Goal: Task Accomplishment & Management: Manage account settings

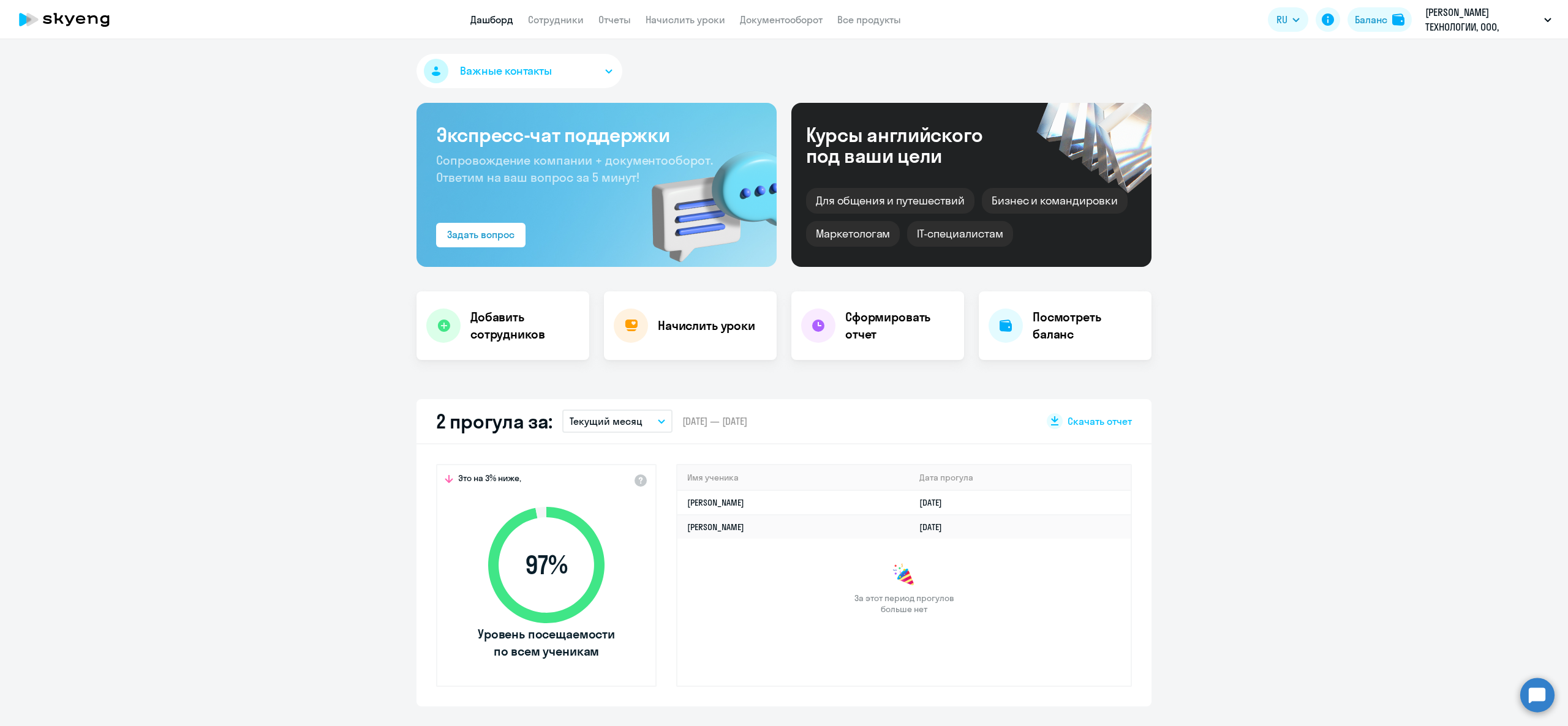
select select "30"
click at [715, 22] on link "Начислить уроки" at bounding box center [685, 19] width 80 height 12
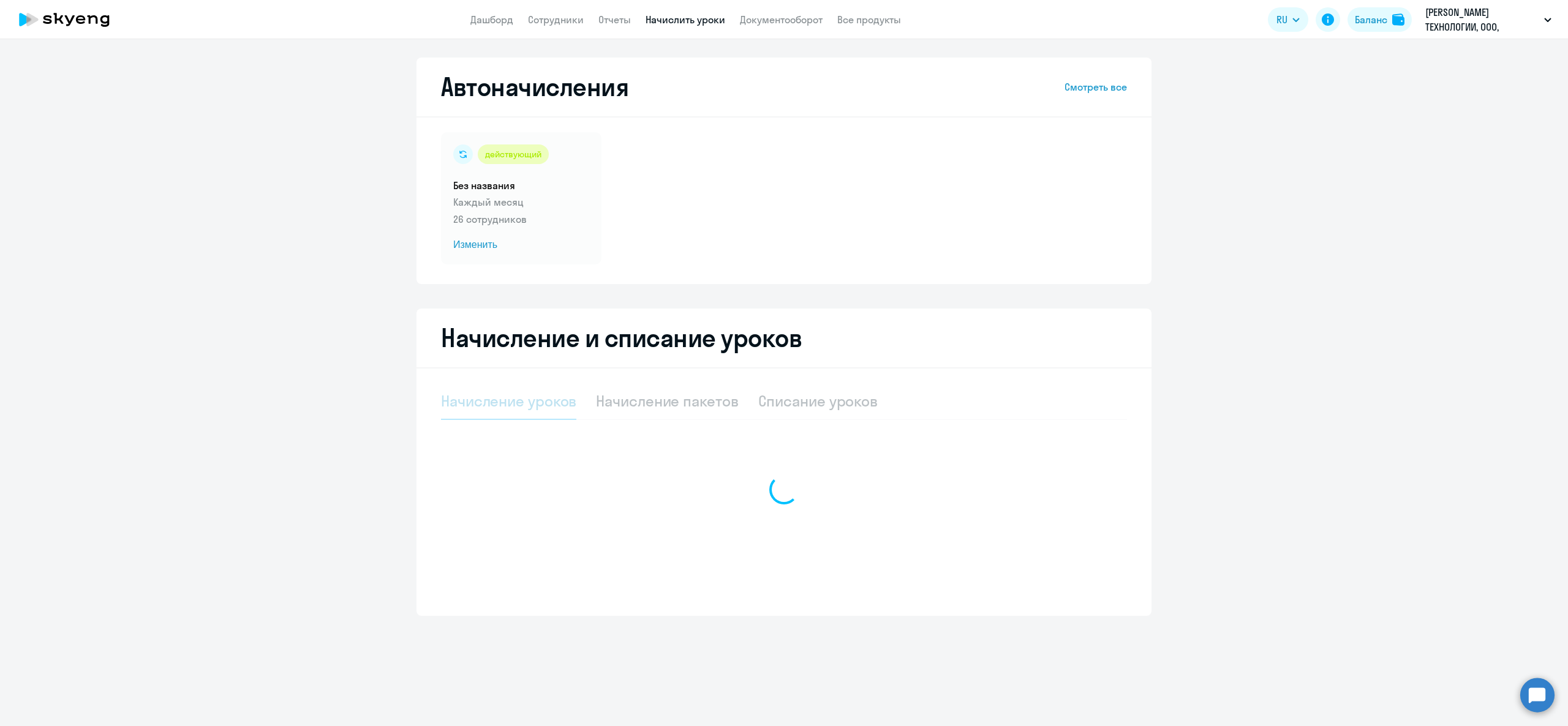
select select "10"
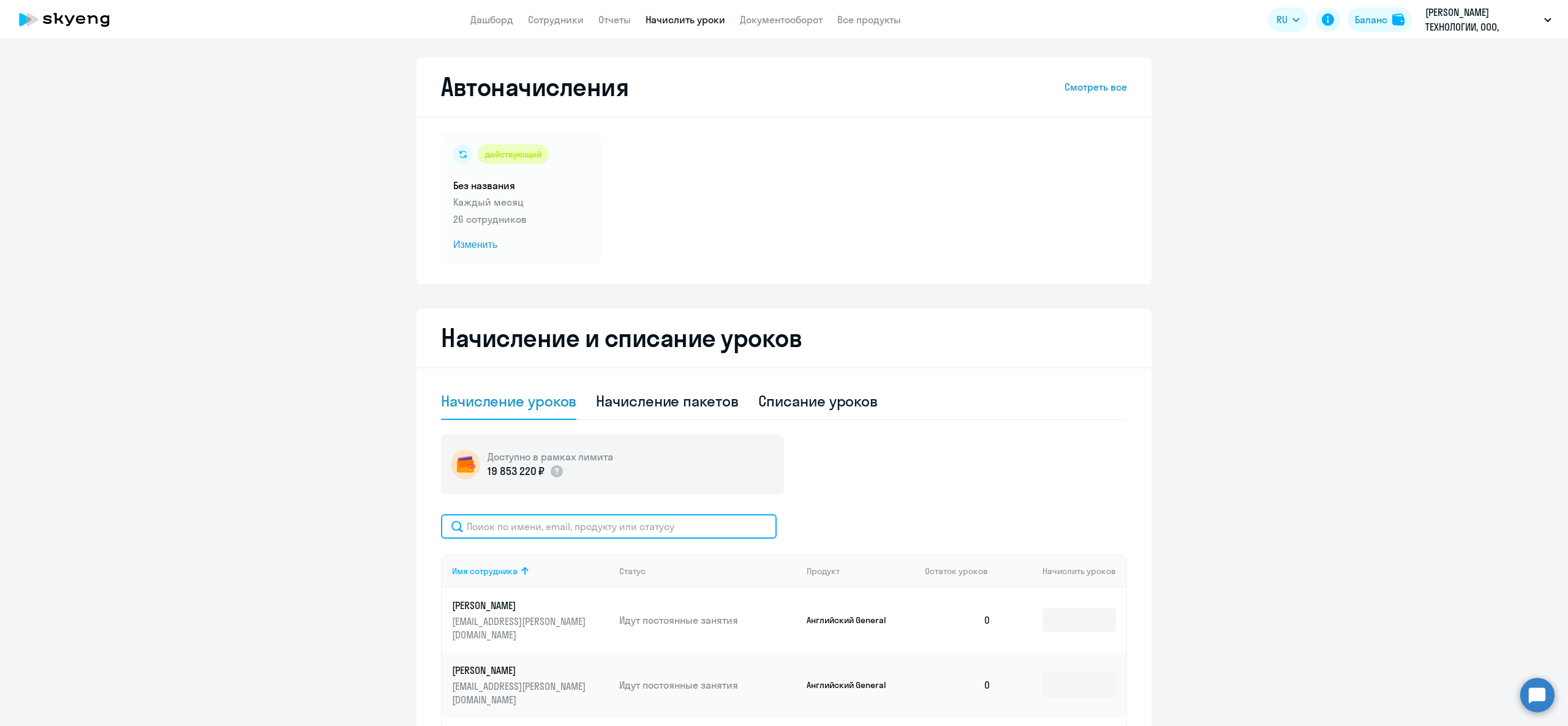
click at [658, 537] on input "text" at bounding box center [609, 526] width 336 height 24
type input "крон"
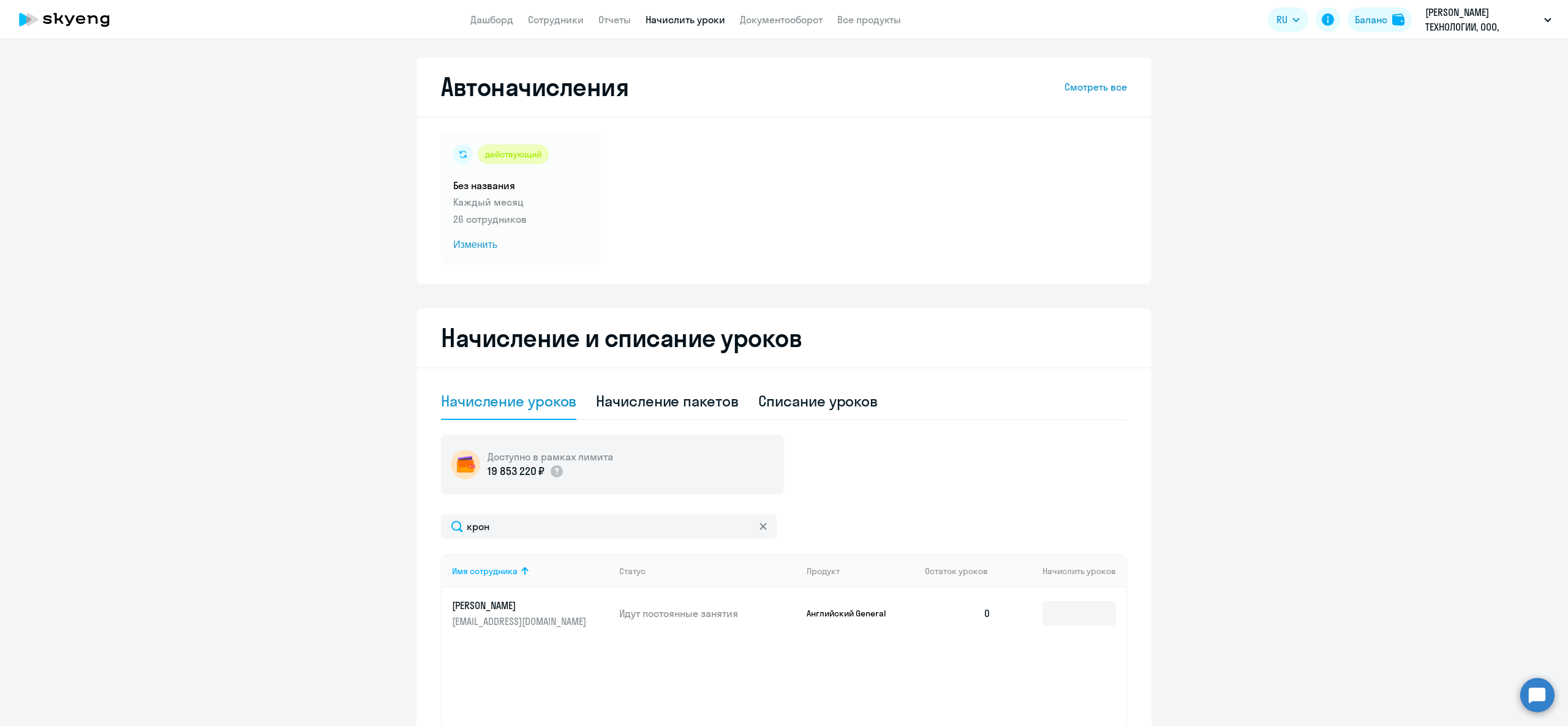
click at [1094, 595] on td at bounding box center [1063, 614] width 125 height 51
click at [1084, 614] on input at bounding box center [1080, 613] width 74 height 24
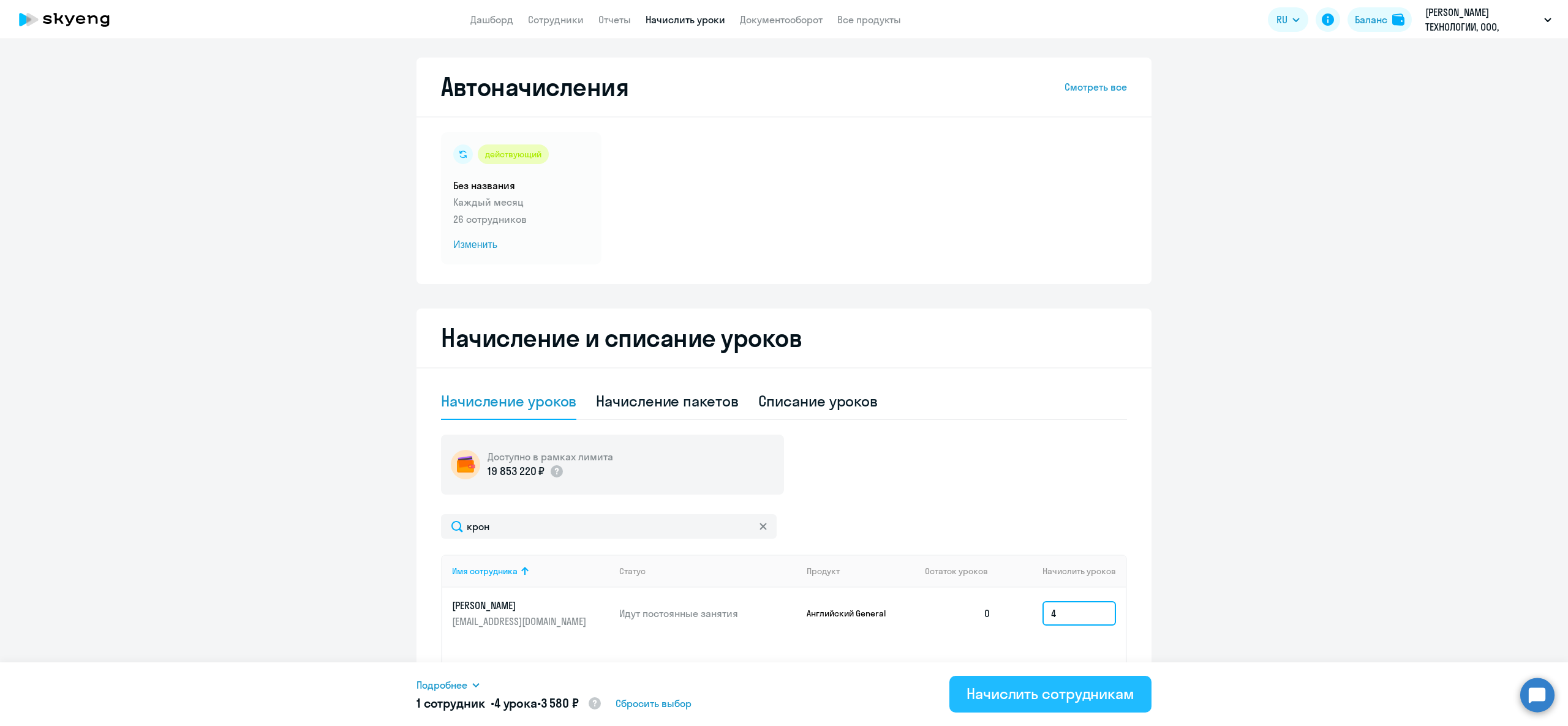
type input "4"
click at [1093, 685] on div "Начислить сотрудникам" at bounding box center [1050, 694] width 168 height 20
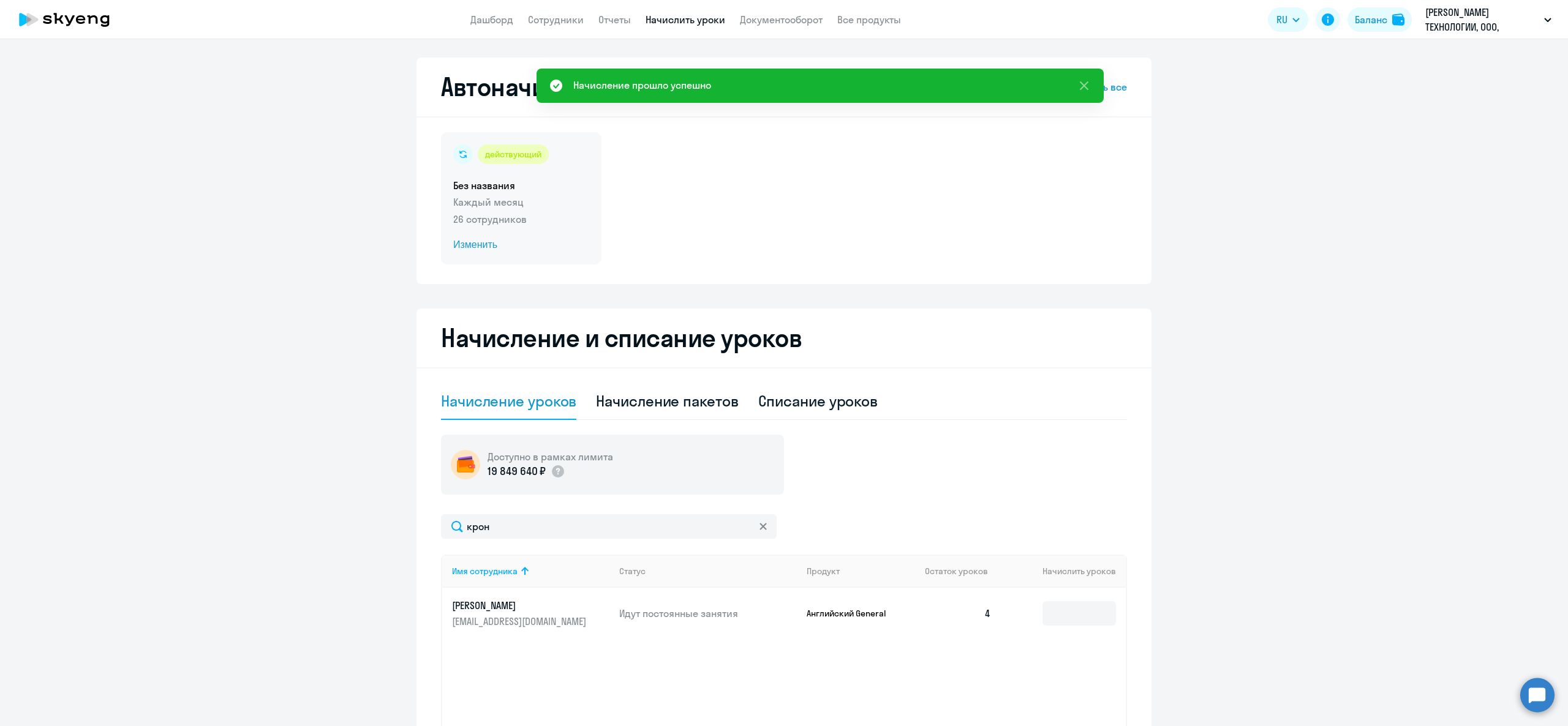
click at [522, 219] on p "26 сотрудников" at bounding box center [521, 219] width 136 height 14
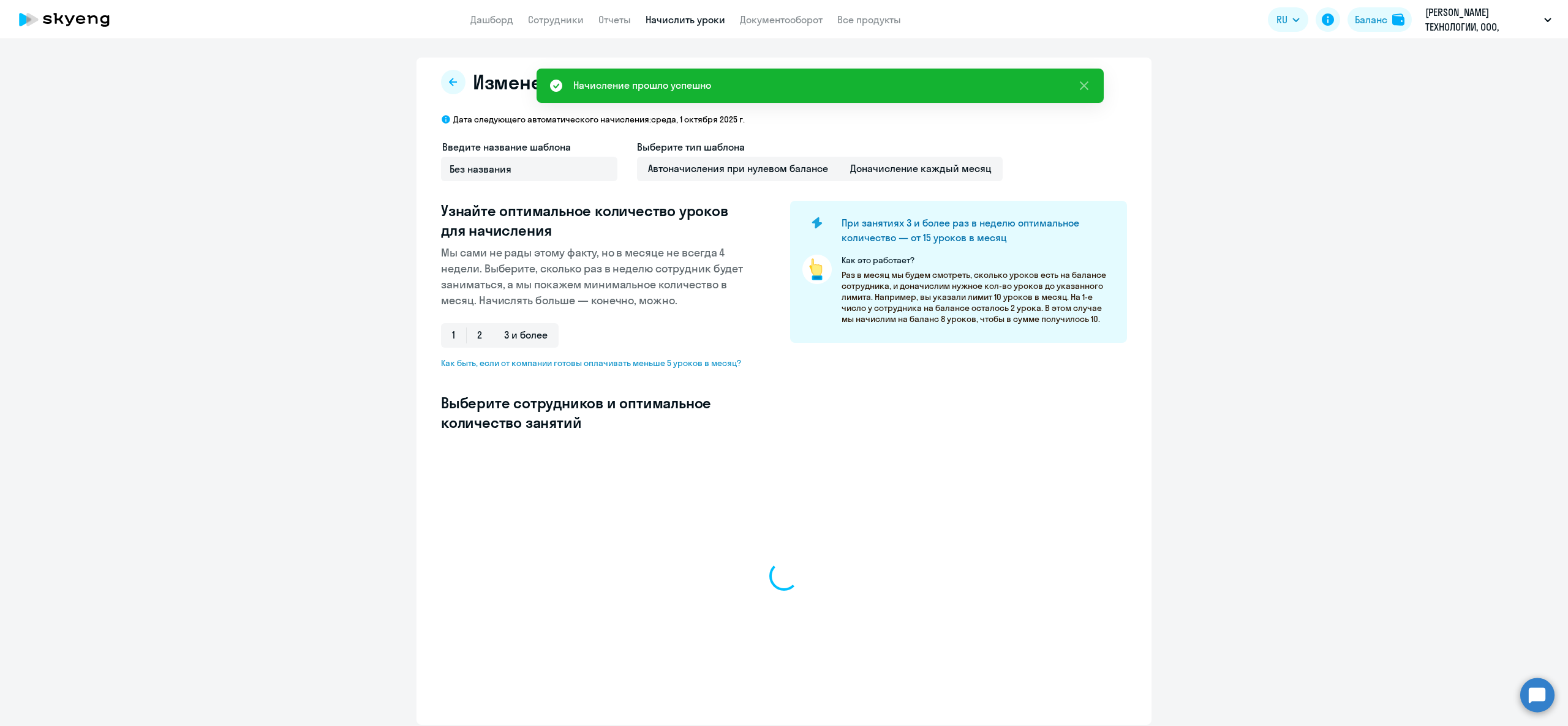
select select "10"
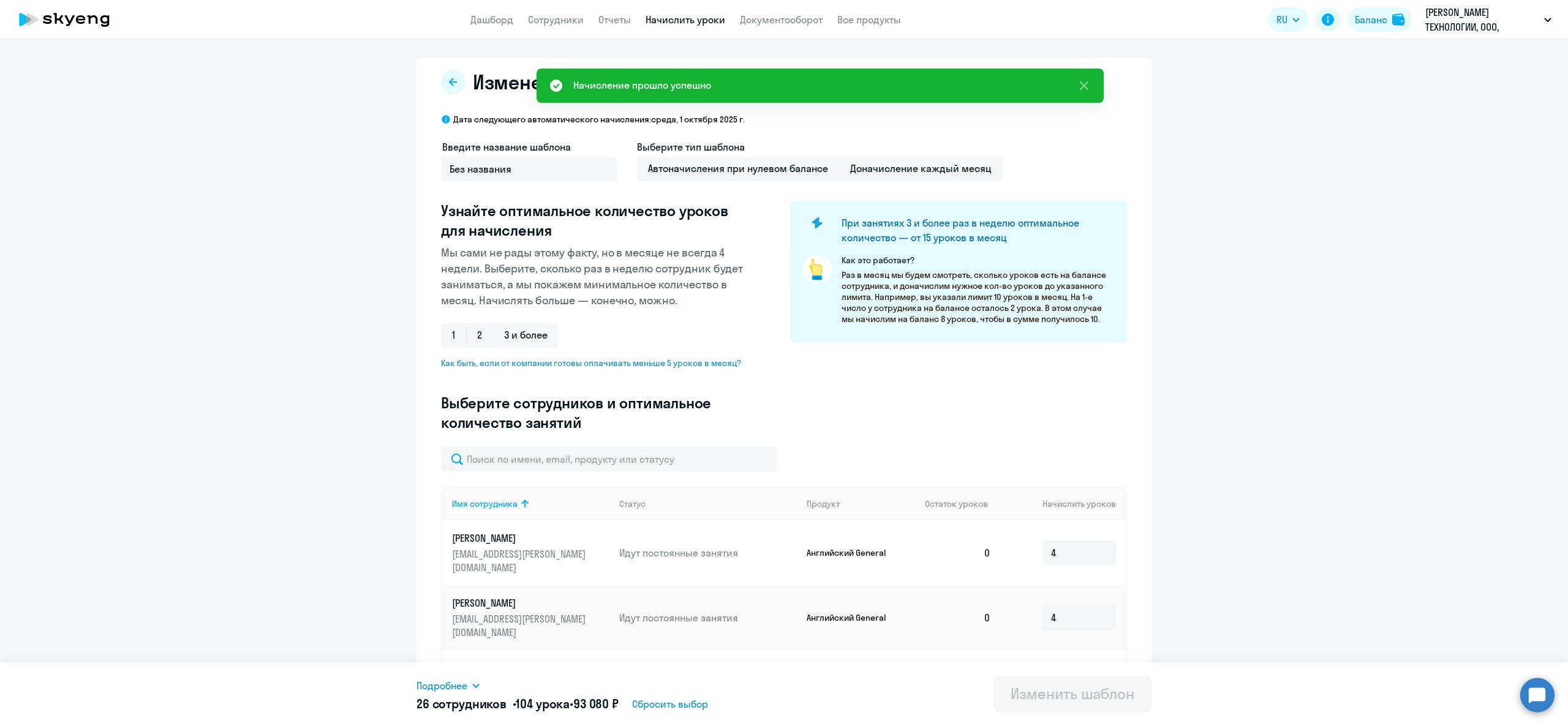
click at [603, 462] on input "text" at bounding box center [609, 459] width 336 height 24
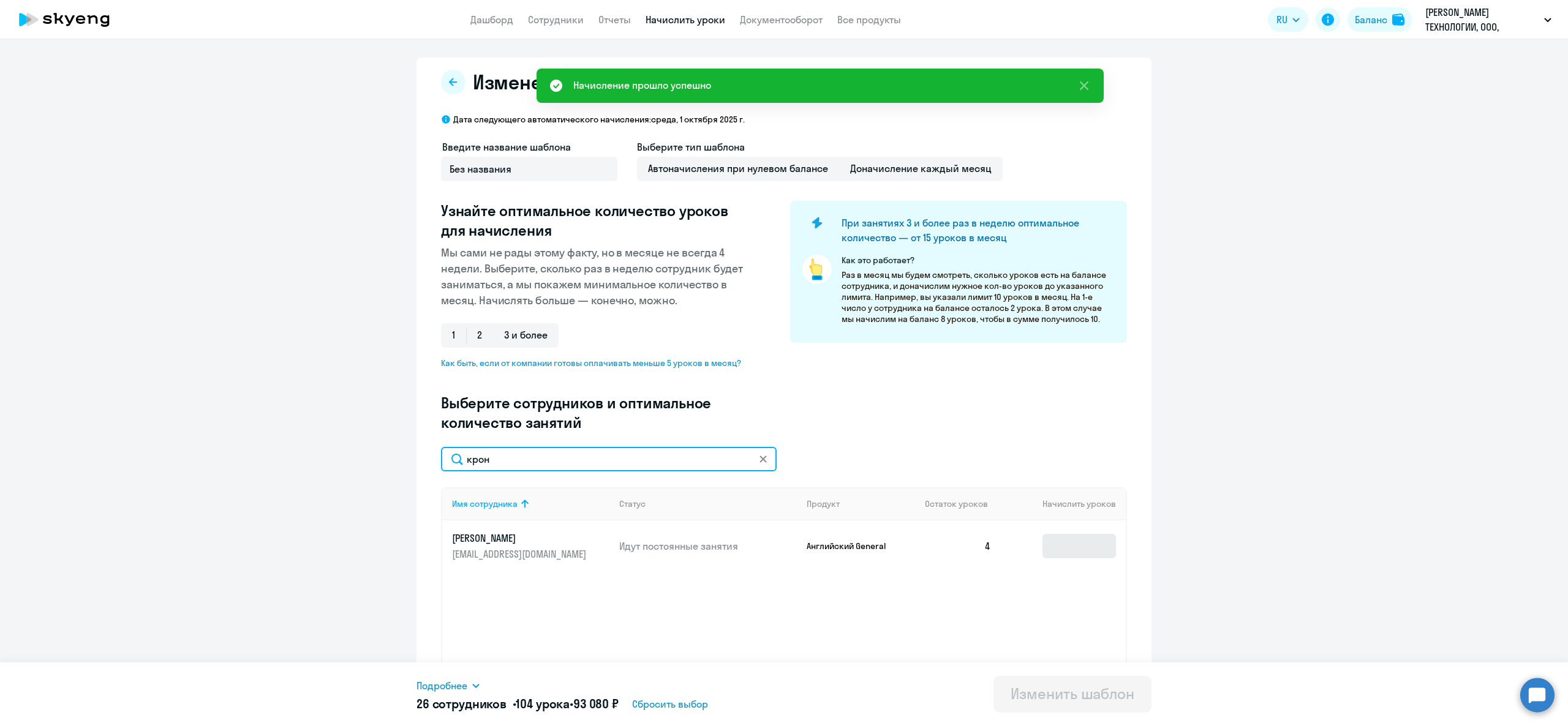
type input "крон"
click at [1070, 550] on input at bounding box center [1080, 546] width 74 height 24
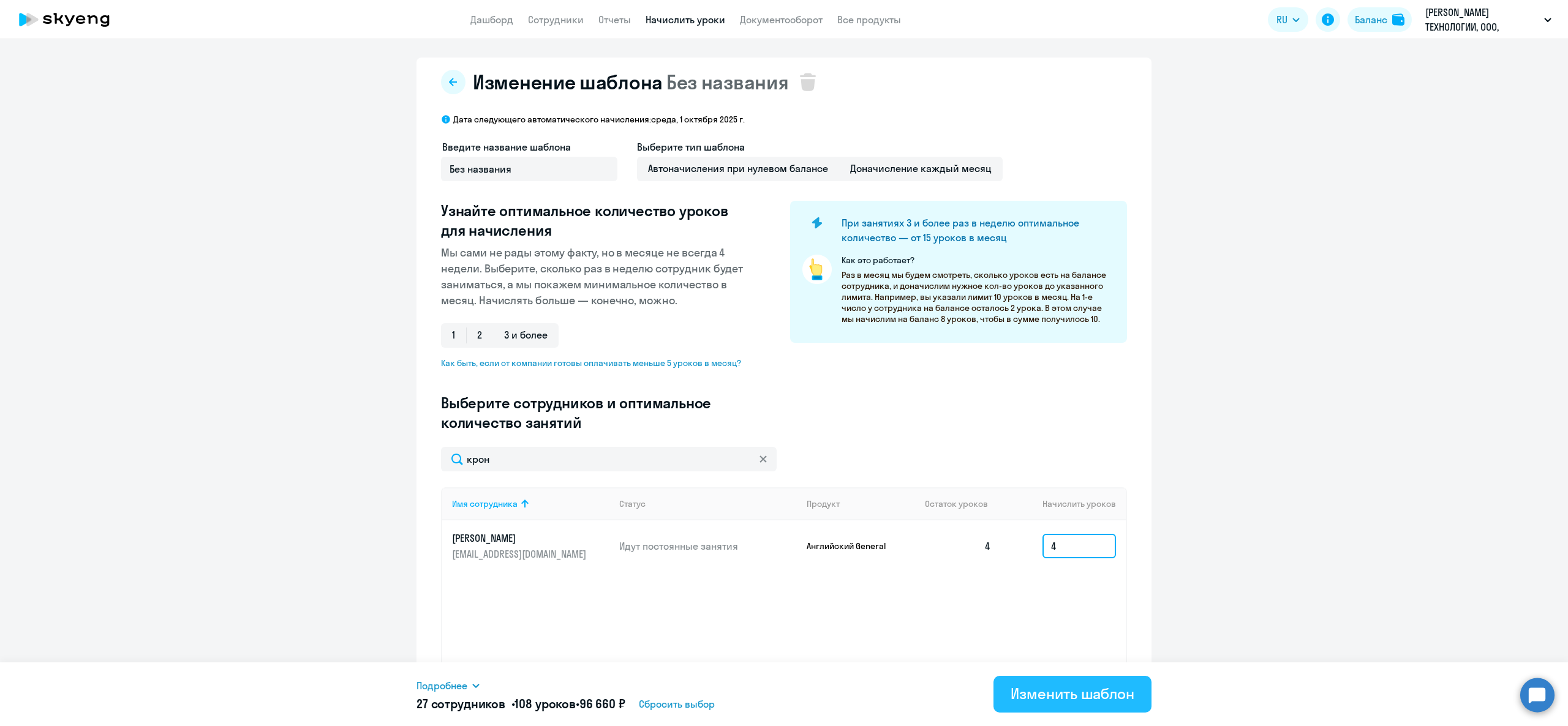
type input "4"
click at [1091, 696] on div "Изменить шаблон" at bounding box center [1073, 694] width 124 height 20
